Goal: Information Seeking & Learning: Learn about a topic

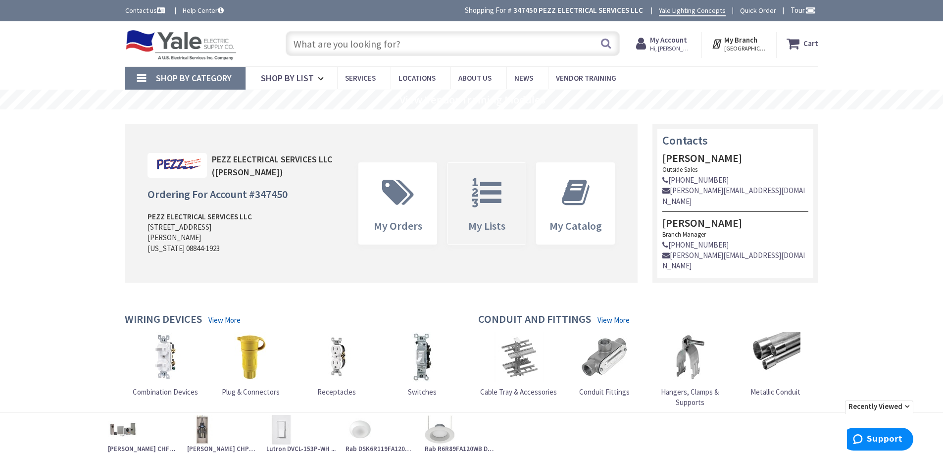
drag, startPoint x: 411, startPoint y: 189, endPoint x: 465, endPoint y: 217, distance: 60.6
click at [411, 189] on icon at bounding box center [398, 193] width 42 height 30
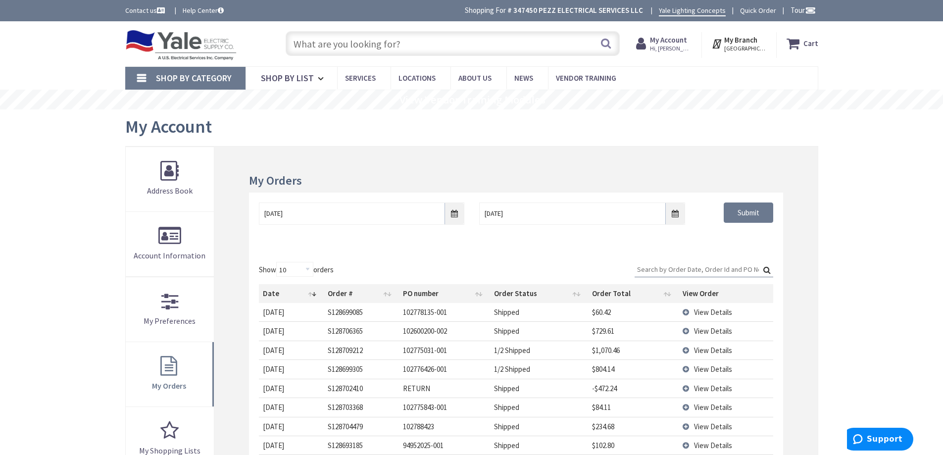
click at [371, 47] on input "text" at bounding box center [453, 43] width 334 height 25
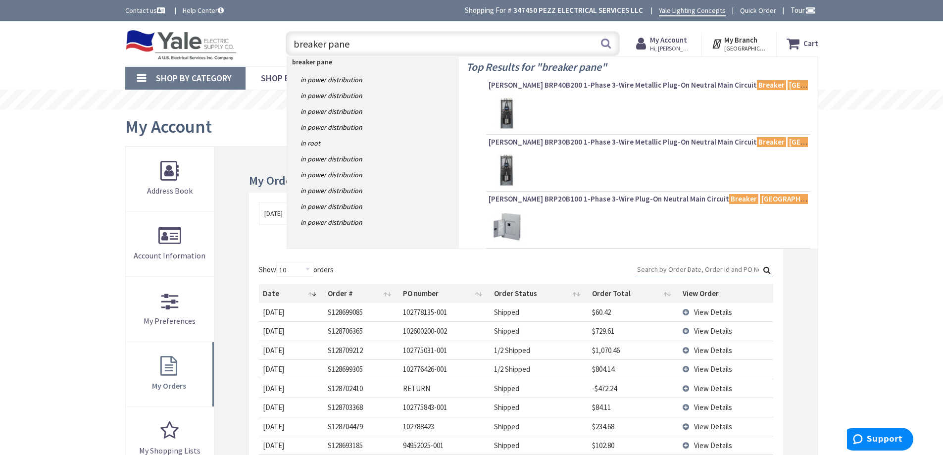
type input "breaker panel"
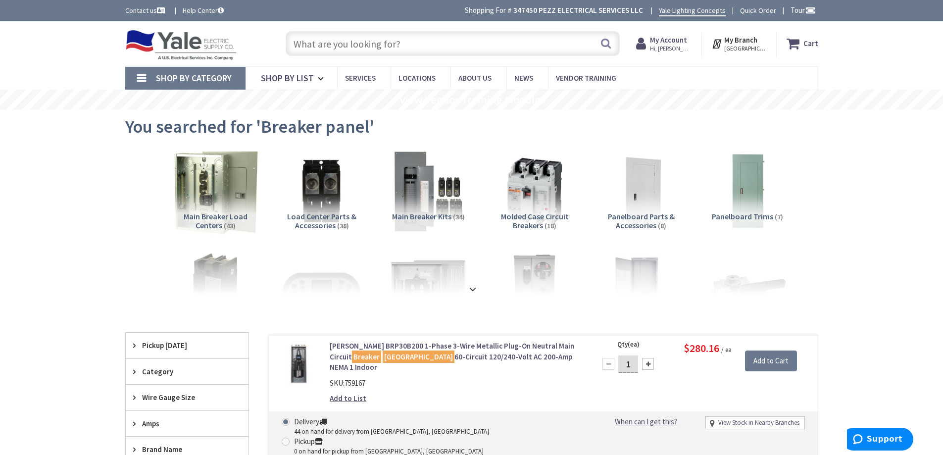
click at [230, 187] on img at bounding box center [215, 191] width 90 height 90
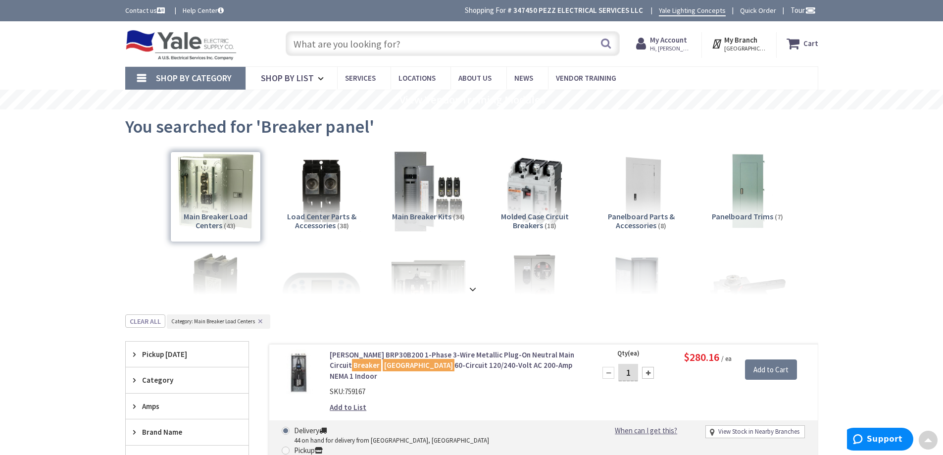
scroll to position [314, 0]
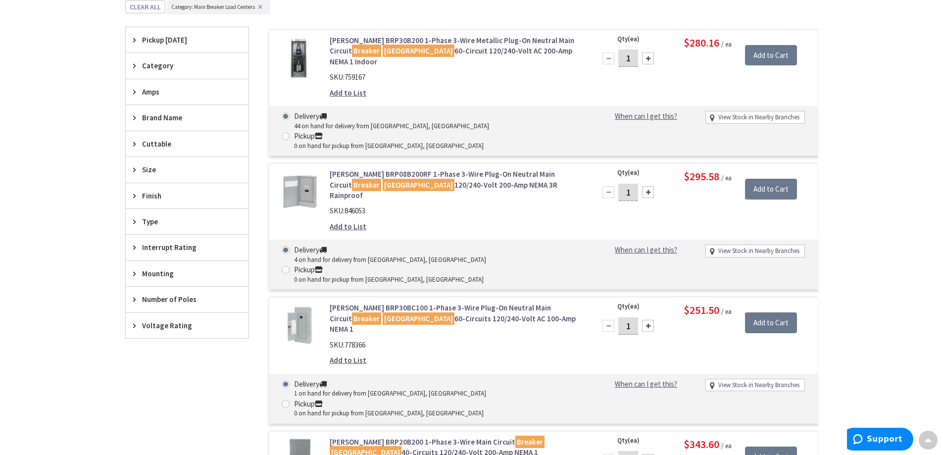
click at [179, 118] on span "Brand Name" at bounding box center [182, 117] width 81 height 10
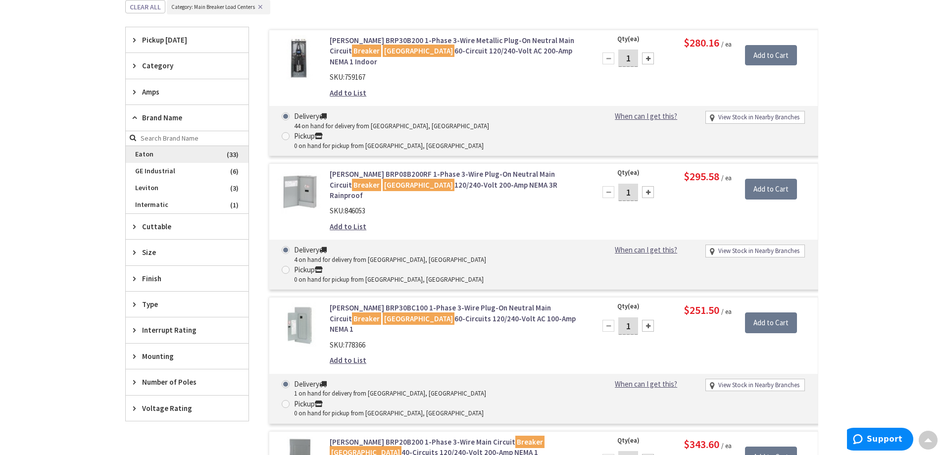
click at [166, 156] on span "Eaton" at bounding box center [187, 154] width 123 height 17
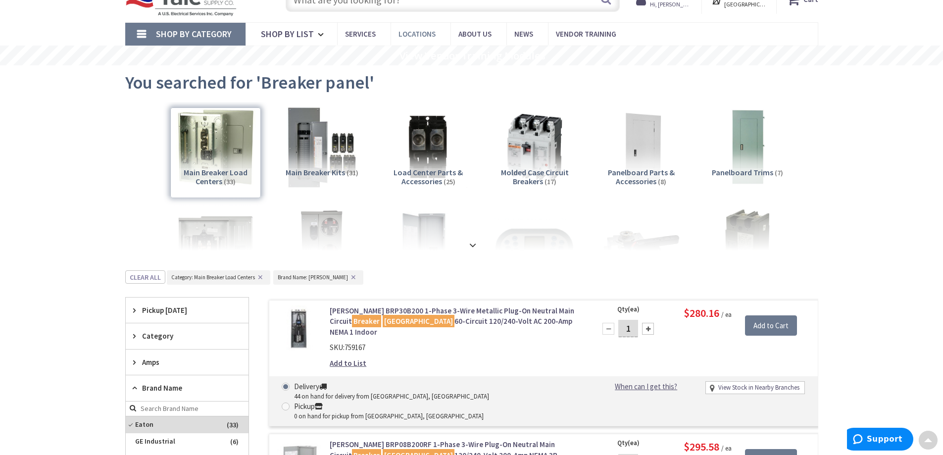
scroll to position [0, 0]
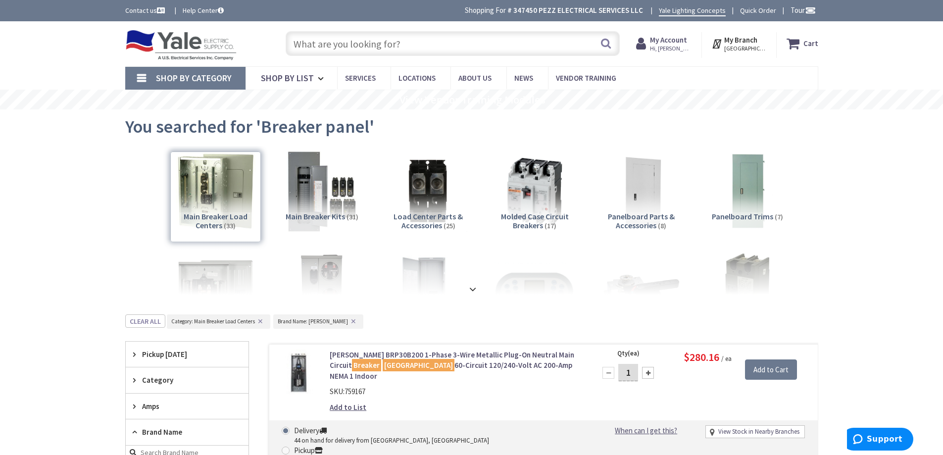
click at [453, 47] on input "text" at bounding box center [453, 43] width 334 height 25
click at [475, 289] on strong at bounding box center [473, 289] width 12 height 11
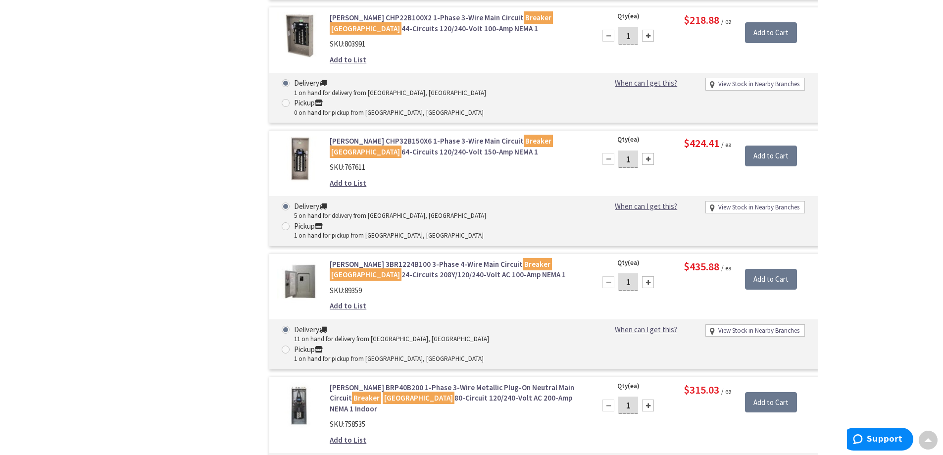
scroll to position [1039, 0]
